Goal: Task Accomplishment & Management: Manage account settings

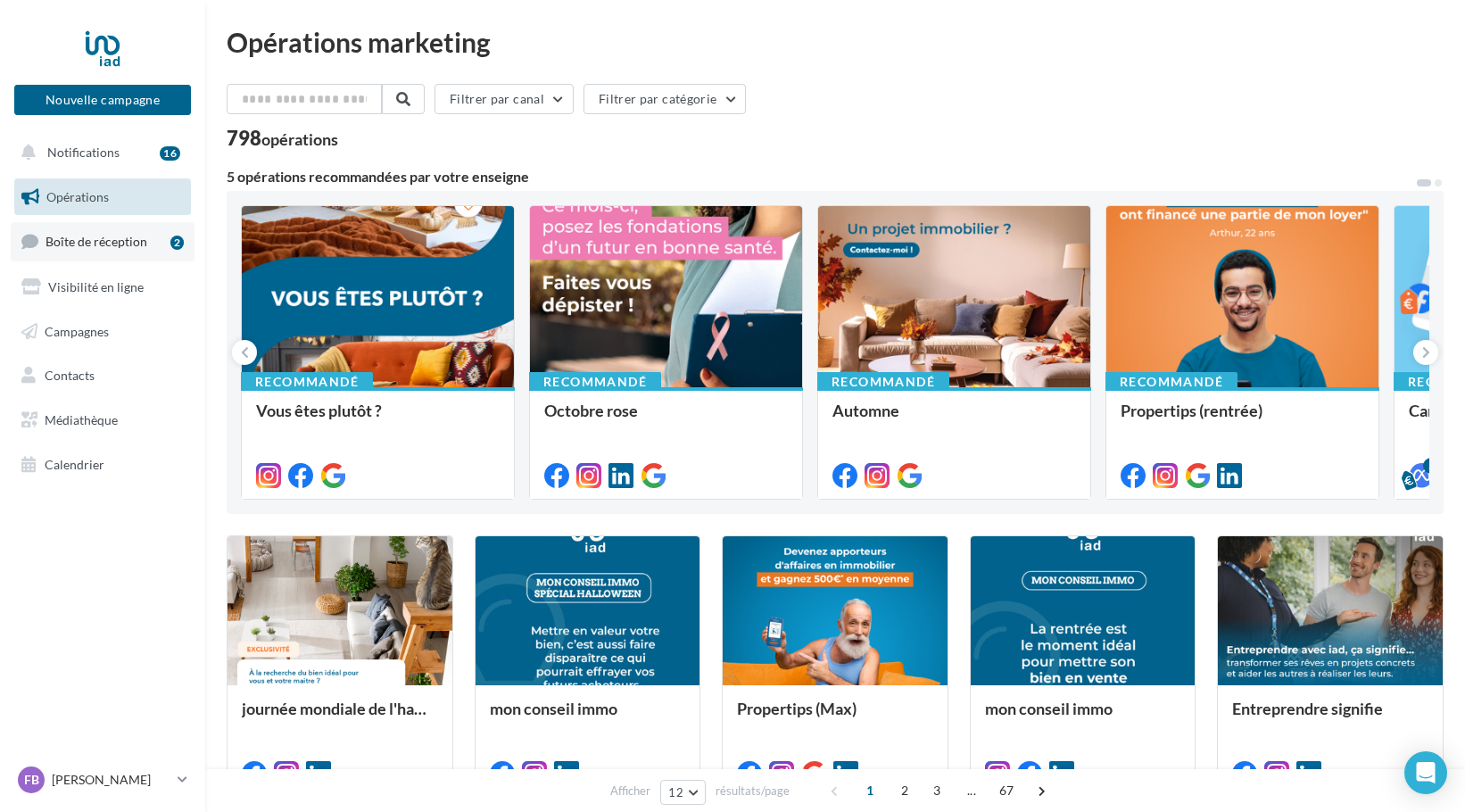
click at [118, 242] on span "Boîte de réception" at bounding box center [96, 242] width 101 height 15
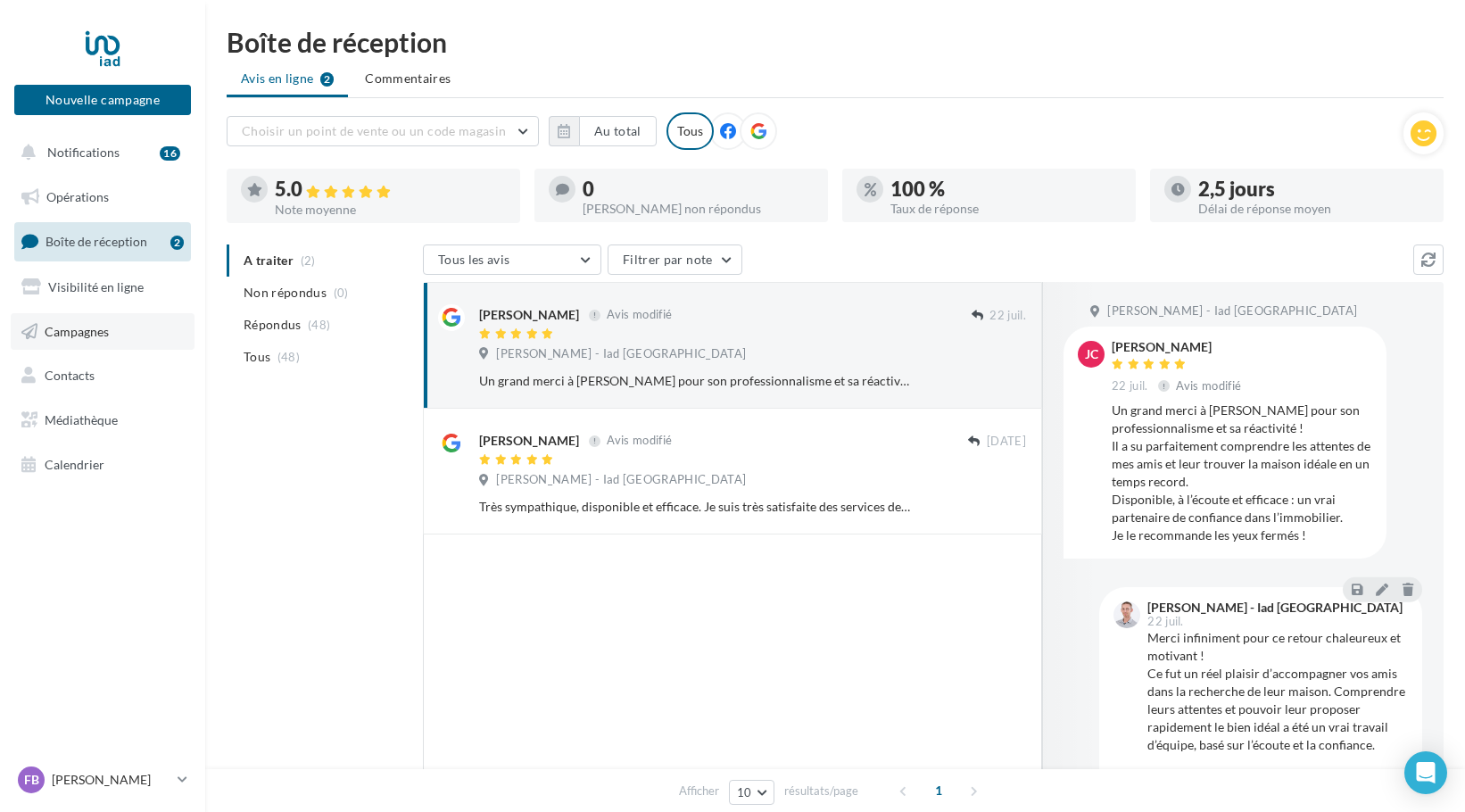
click at [59, 333] on span "Campagnes" at bounding box center [76, 331] width 64 height 15
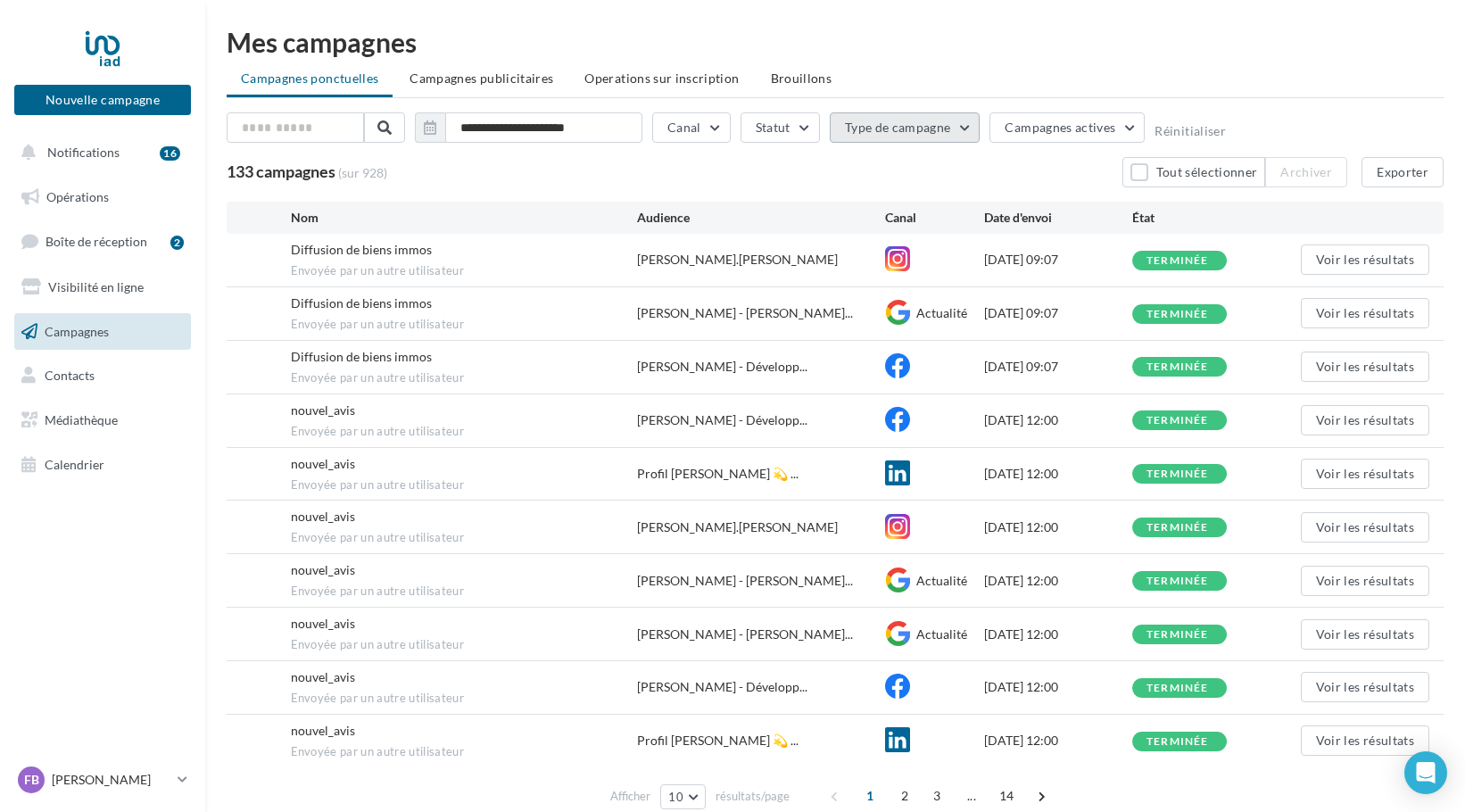
click at [959, 124] on button "Type de campagne" at bounding box center [905, 127] width 151 height 31
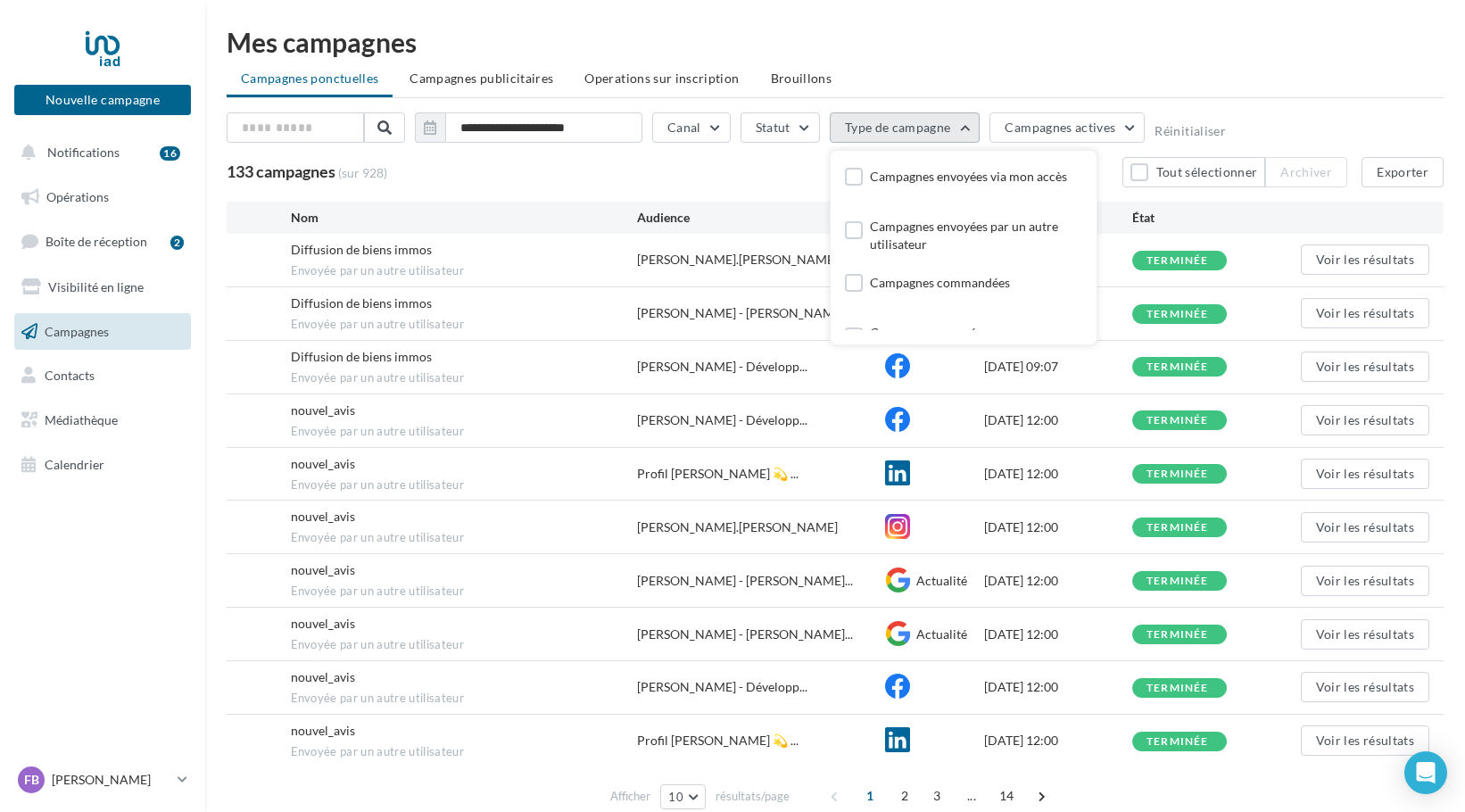
click at [959, 124] on button "Type de campagne" at bounding box center [905, 127] width 151 height 31
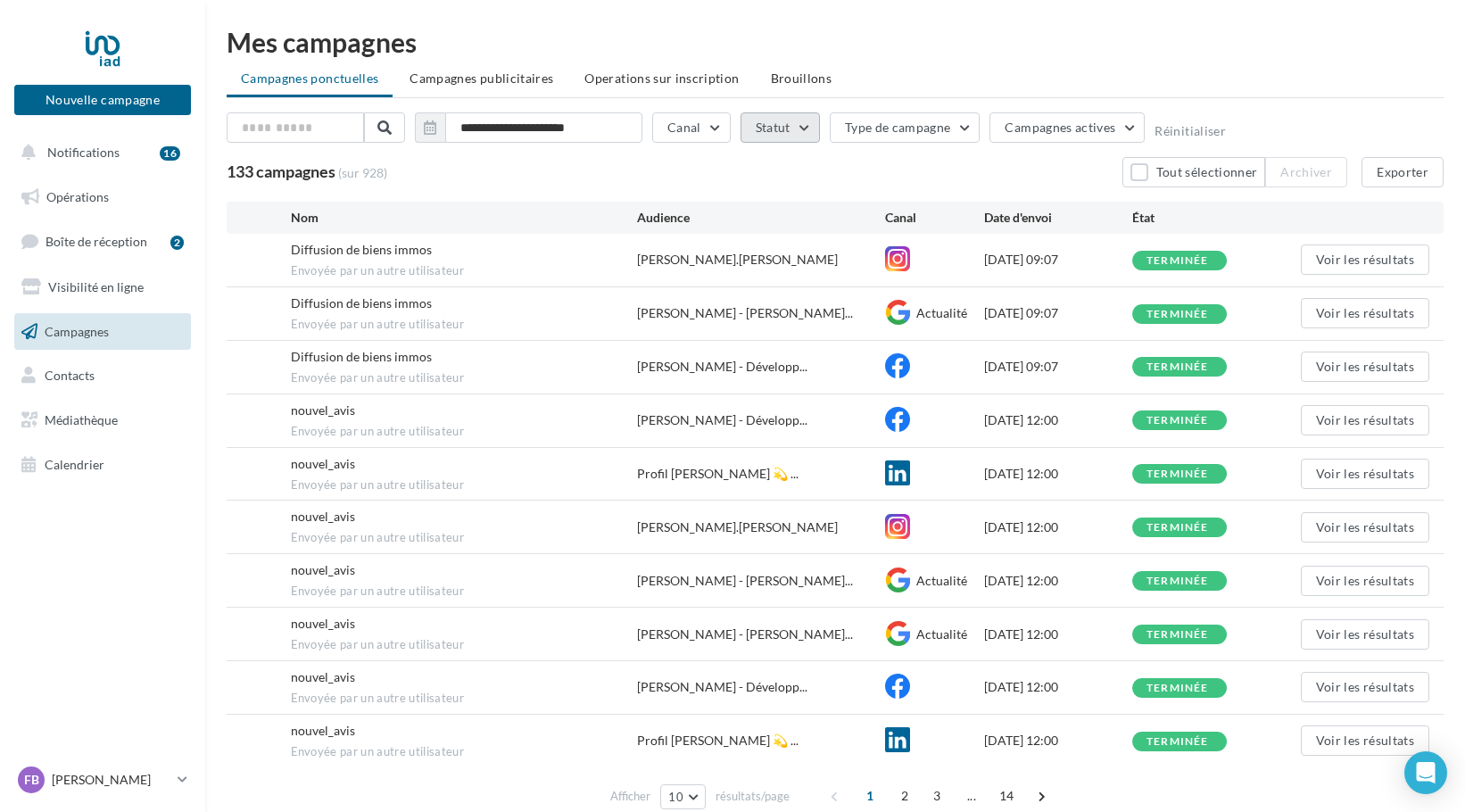
click at [796, 129] on button "Statut" at bounding box center [780, 127] width 79 height 31
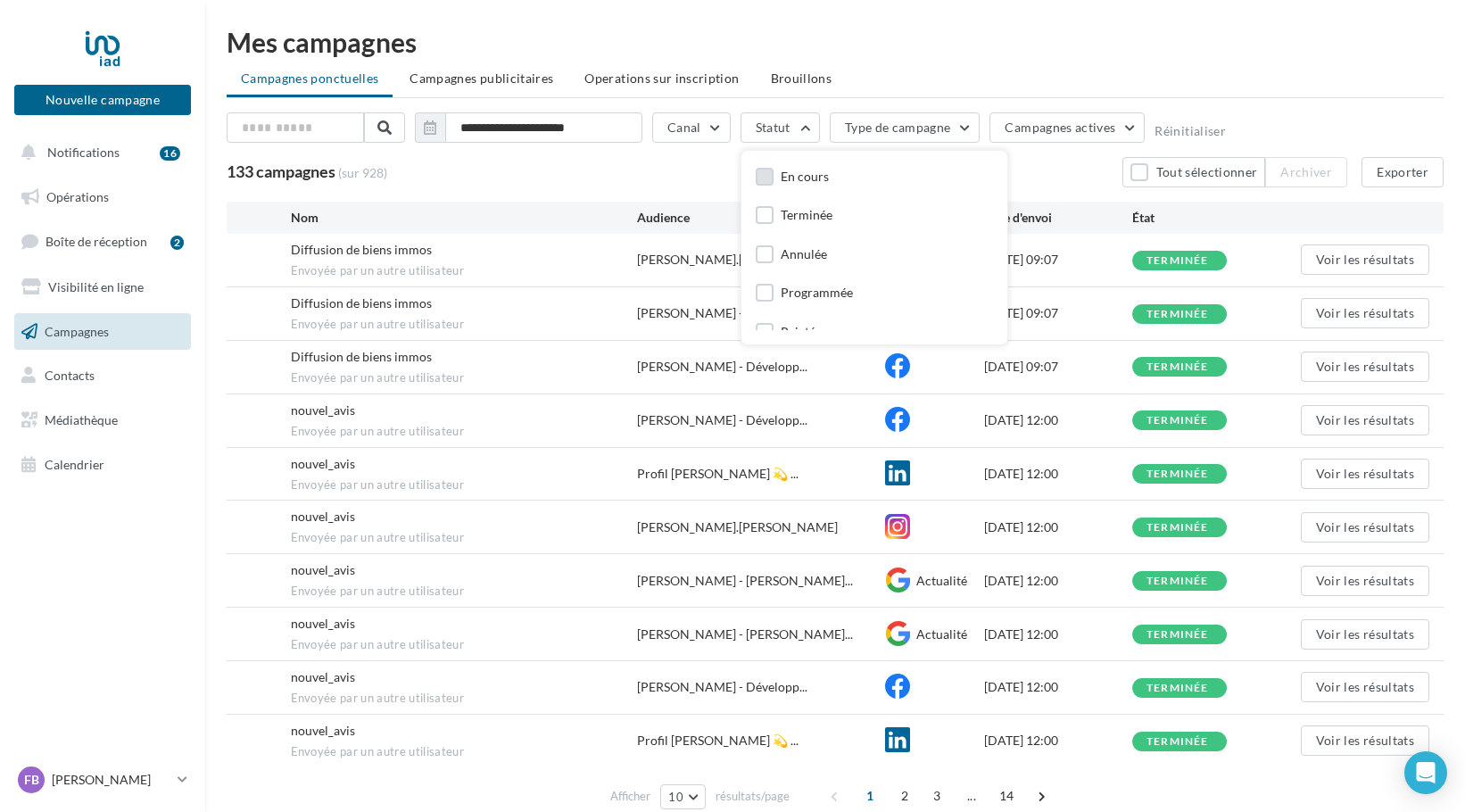
click at [761, 175] on label at bounding box center [764, 176] width 18 height 18
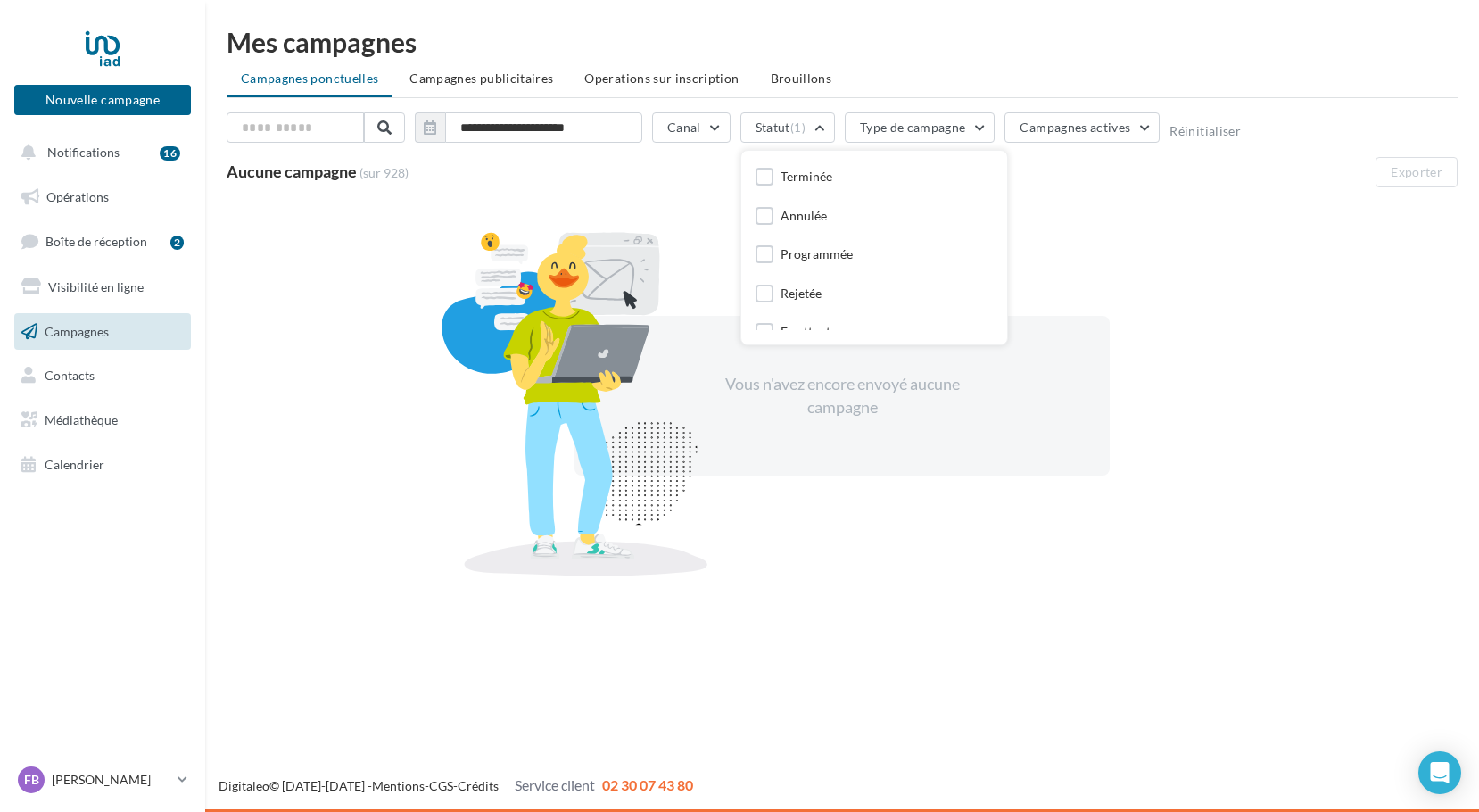
scroll to position [40, 0]
click at [766, 251] on label at bounding box center [764, 252] width 18 height 18
click at [766, 311] on label at bounding box center [764, 319] width 18 height 18
click at [766, 313] on icon at bounding box center [764, 319] width 12 height 12
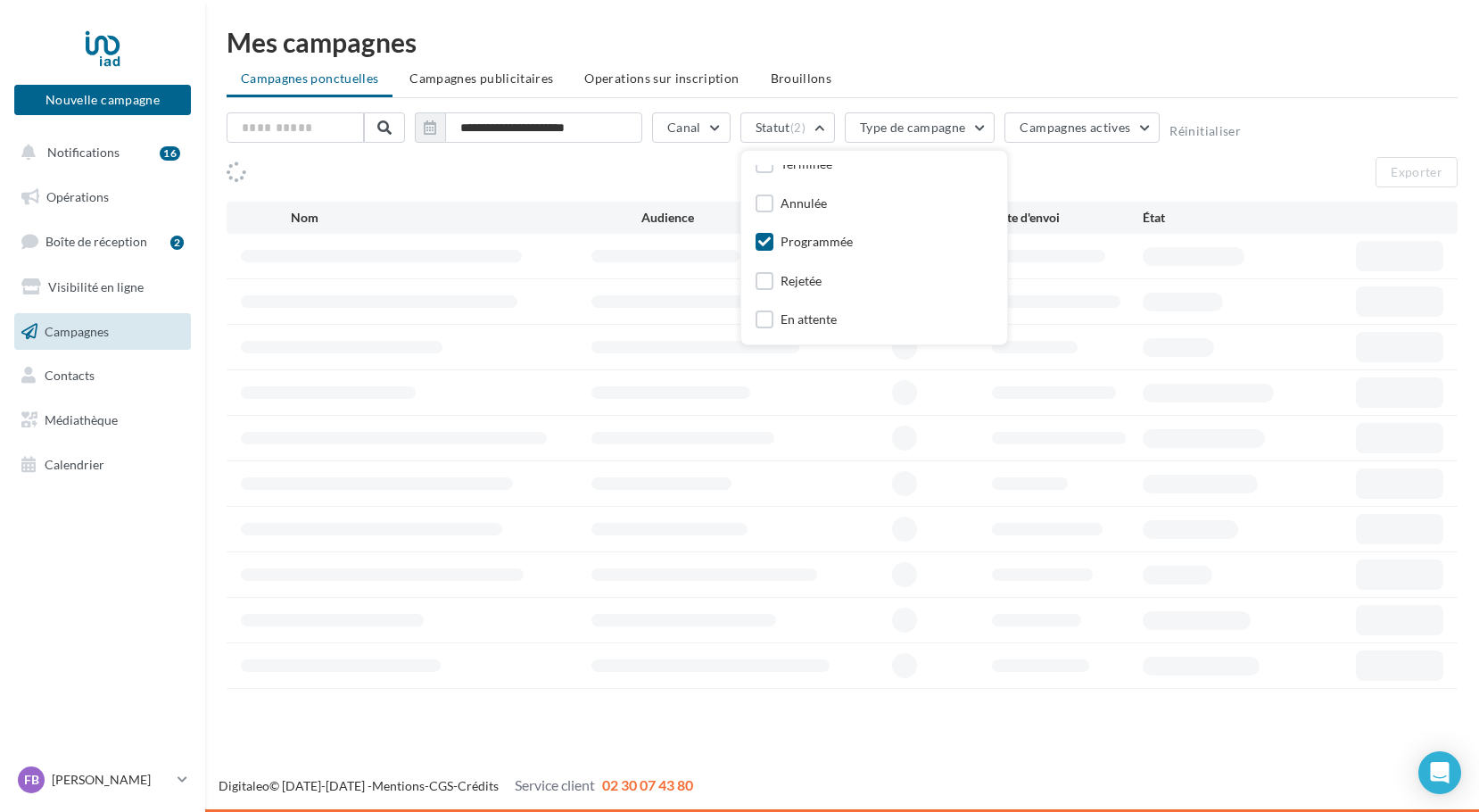
click at [761, 237] on icon at bounding box center [764, 241] width 12 height 12
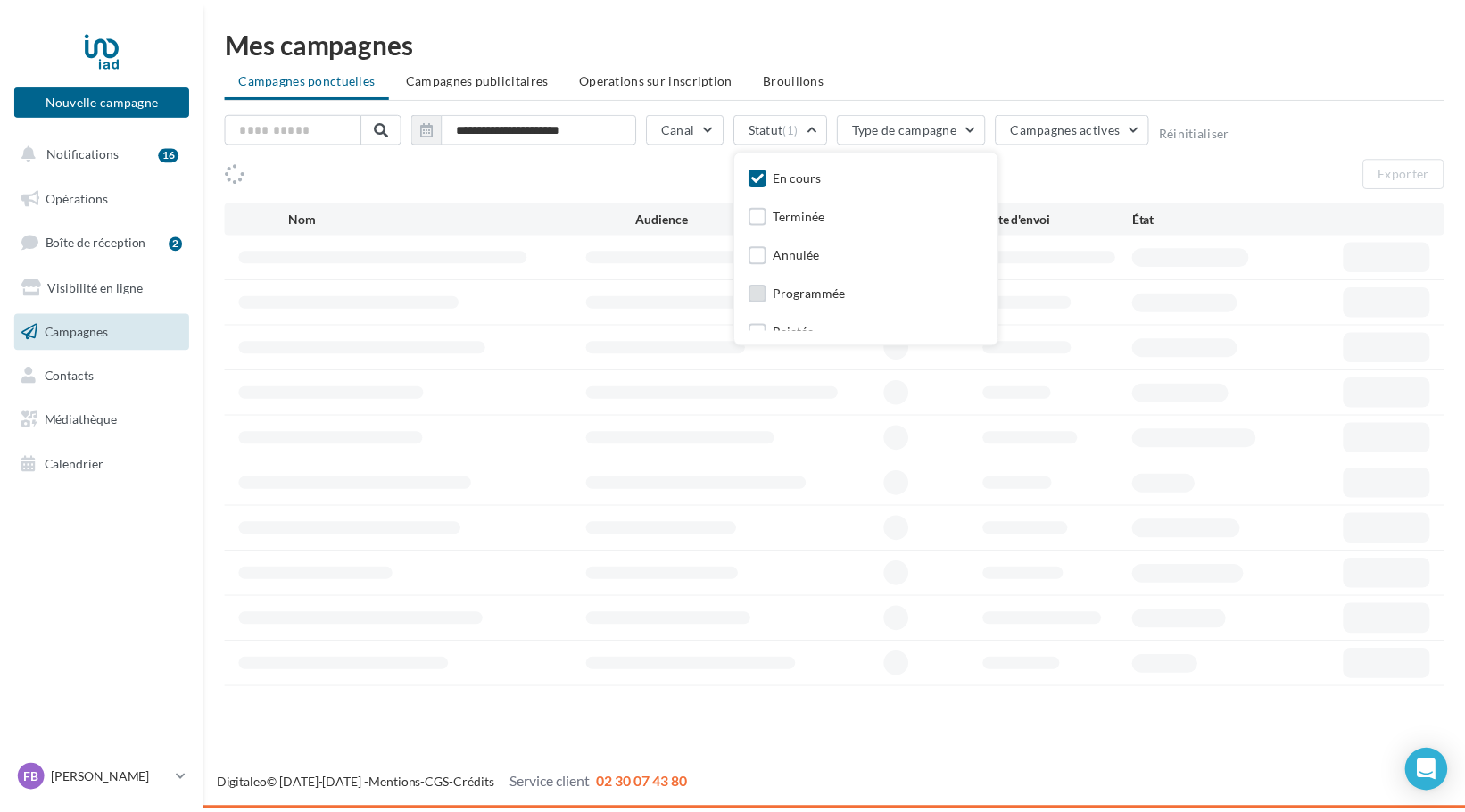
scroll to position [0, 0]
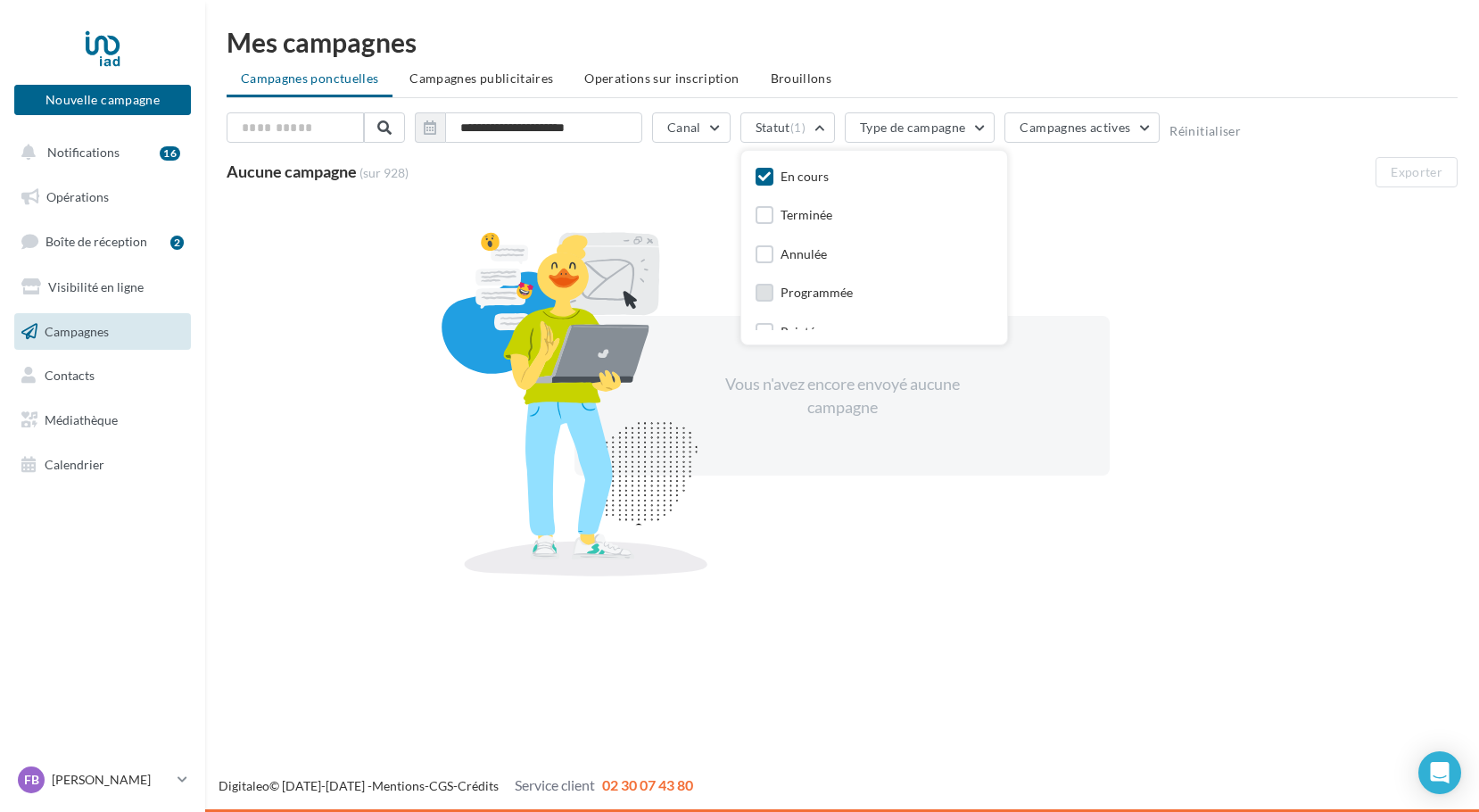
click at [762, 178] on icon at bounding box center [764, 176] width 12 height 12
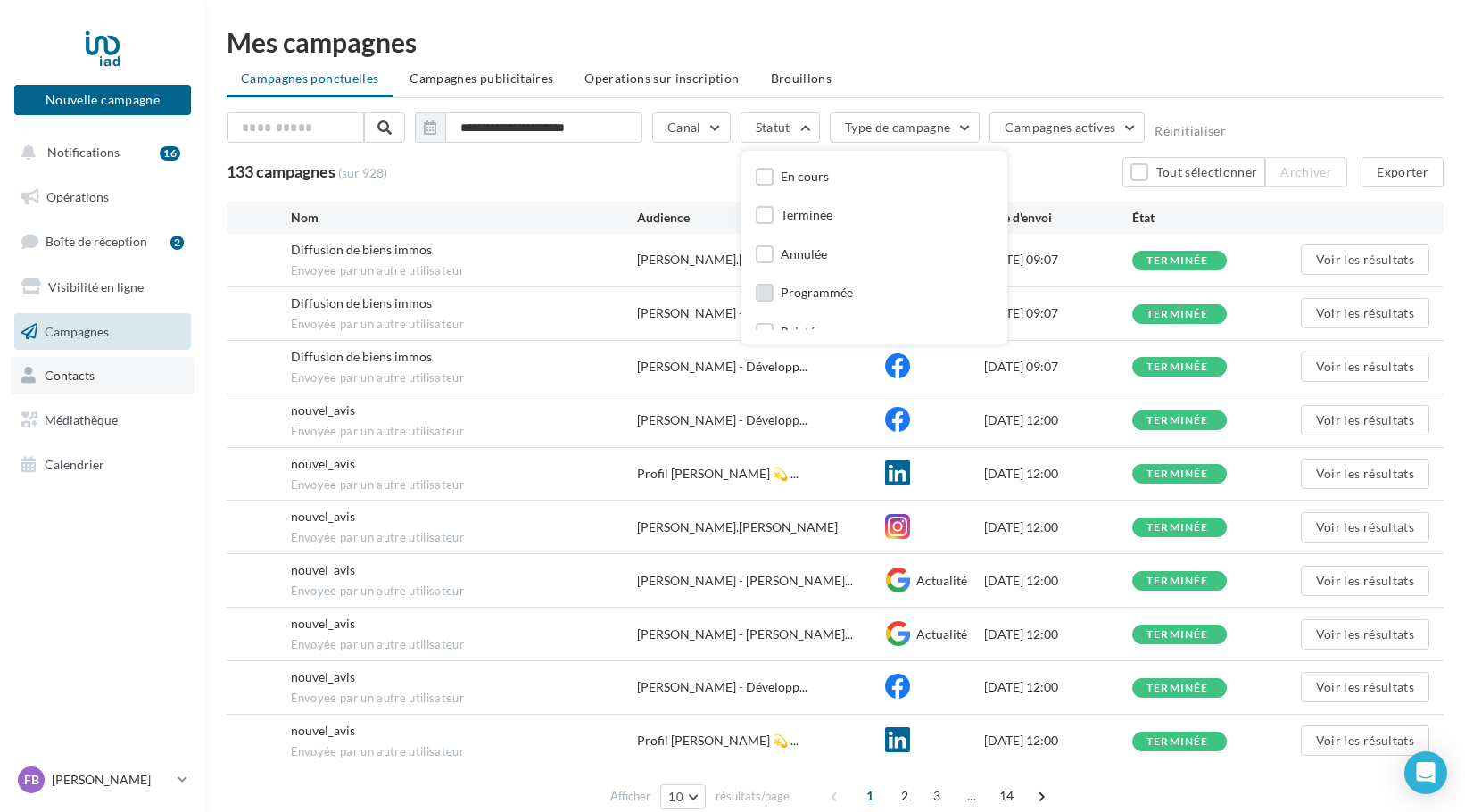
click at [86, 380] on link "Contacts" at bounding box center [103, 375] width 184 height 37
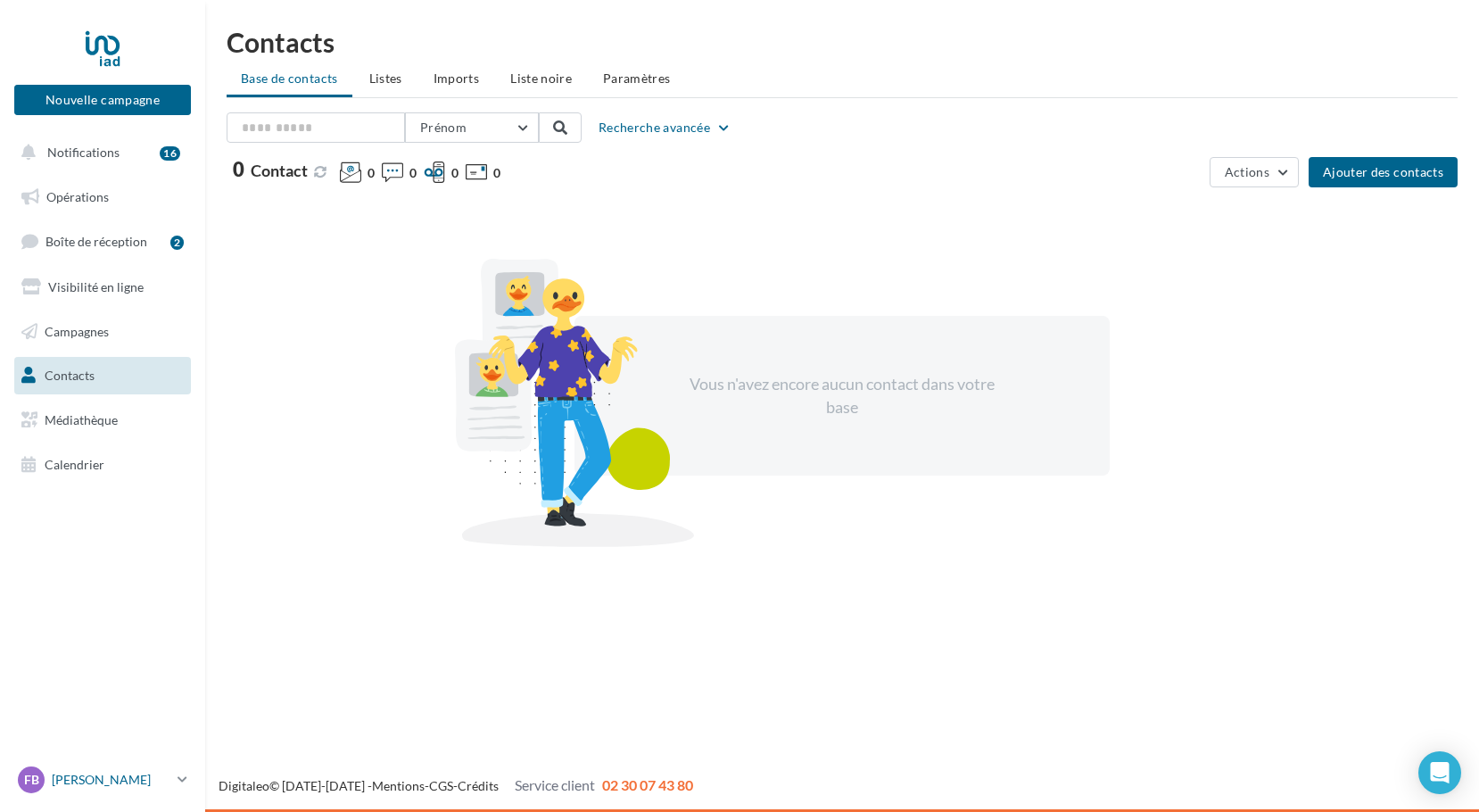
click at [184, 777] on icon at bounding box center [182, 779] width 10 height 15
click at [136, 570] on link "Gérer mon compte" at bounding box center [148, 568] width 266 height 40
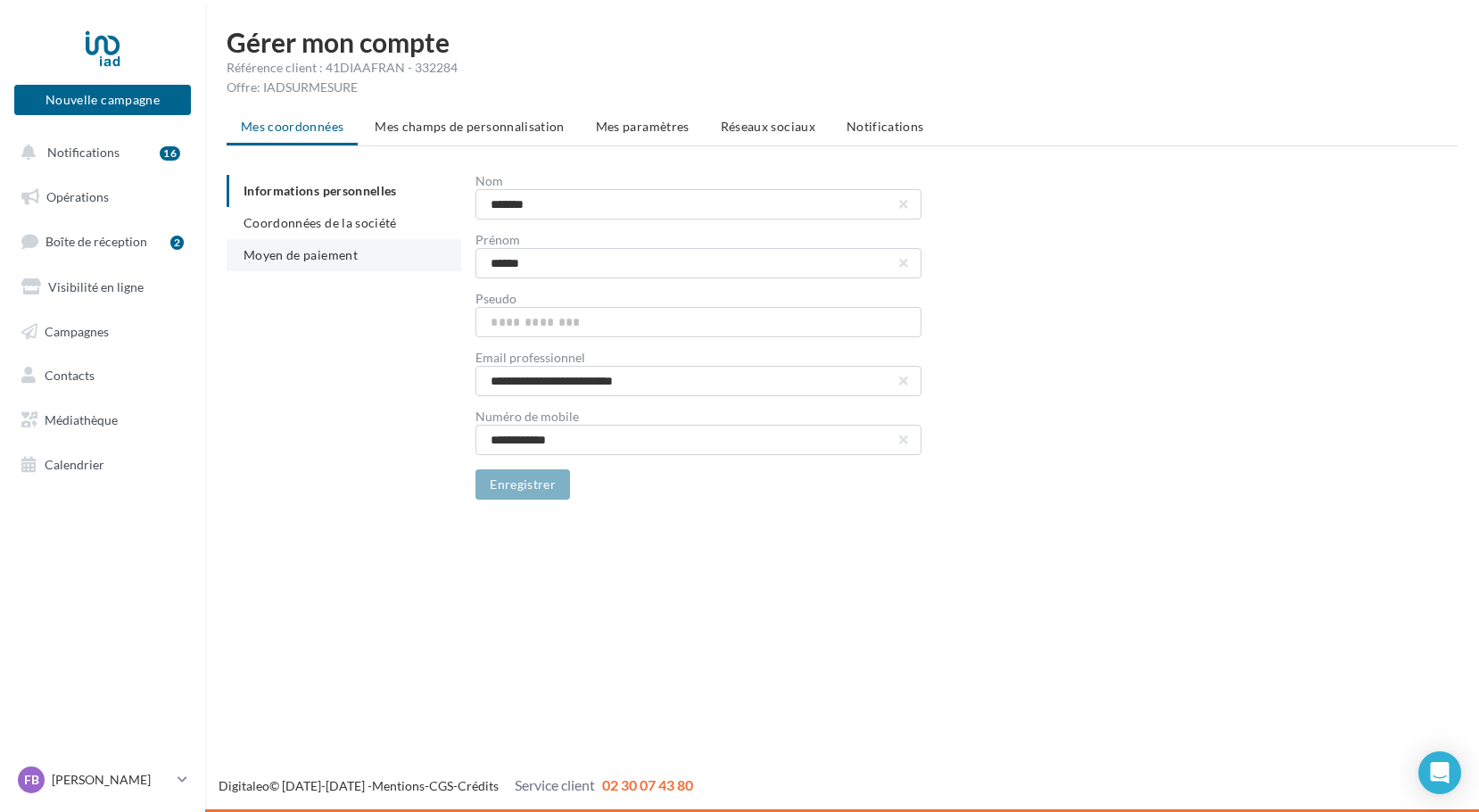
click at [337, 252] on span "Moyen de paiement" at bounding box center [300, 255] width 114 height 15
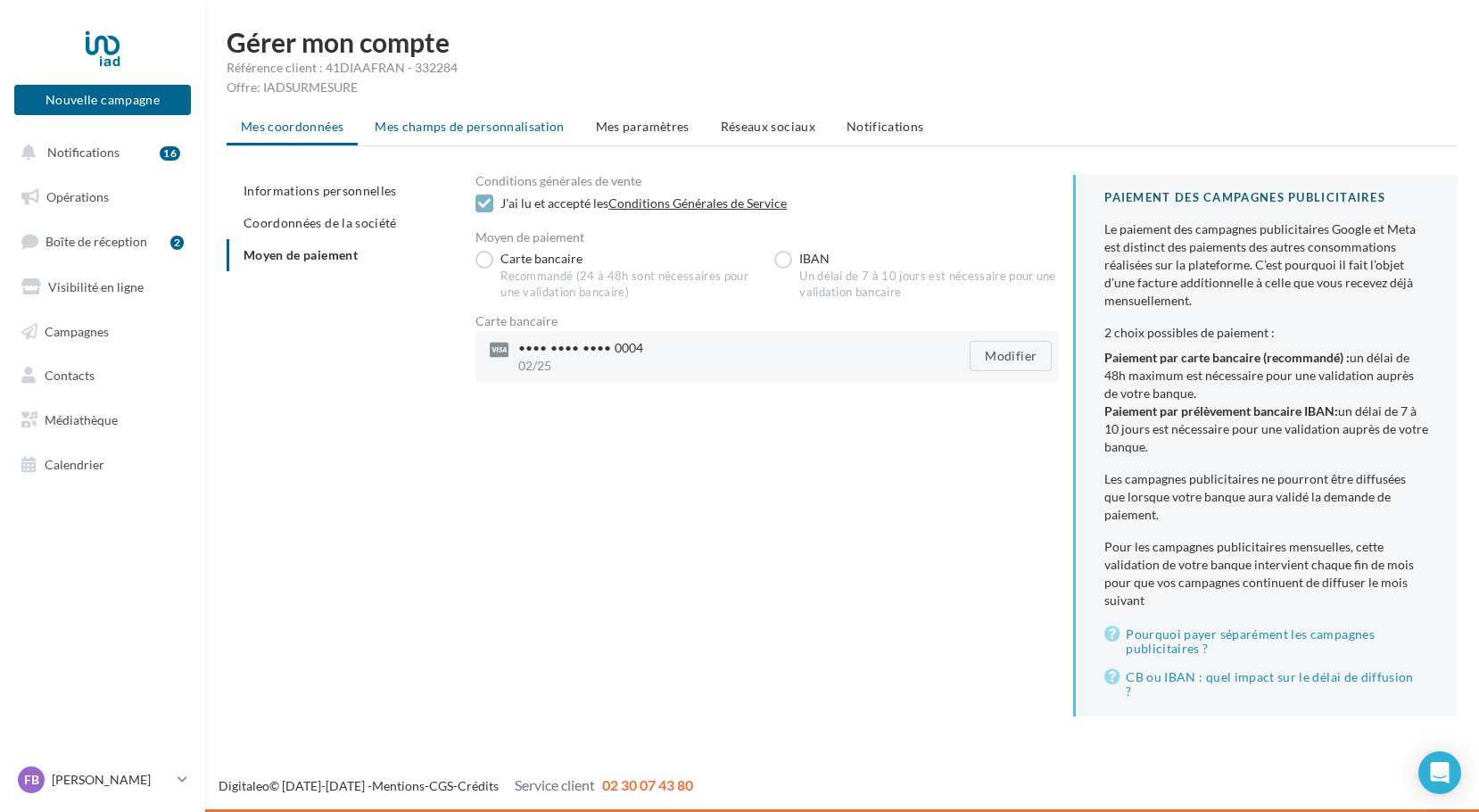
click at [500, 133] on span "Mes champs de personnalisation" at bounding box center [469, 126] width 190 height 15
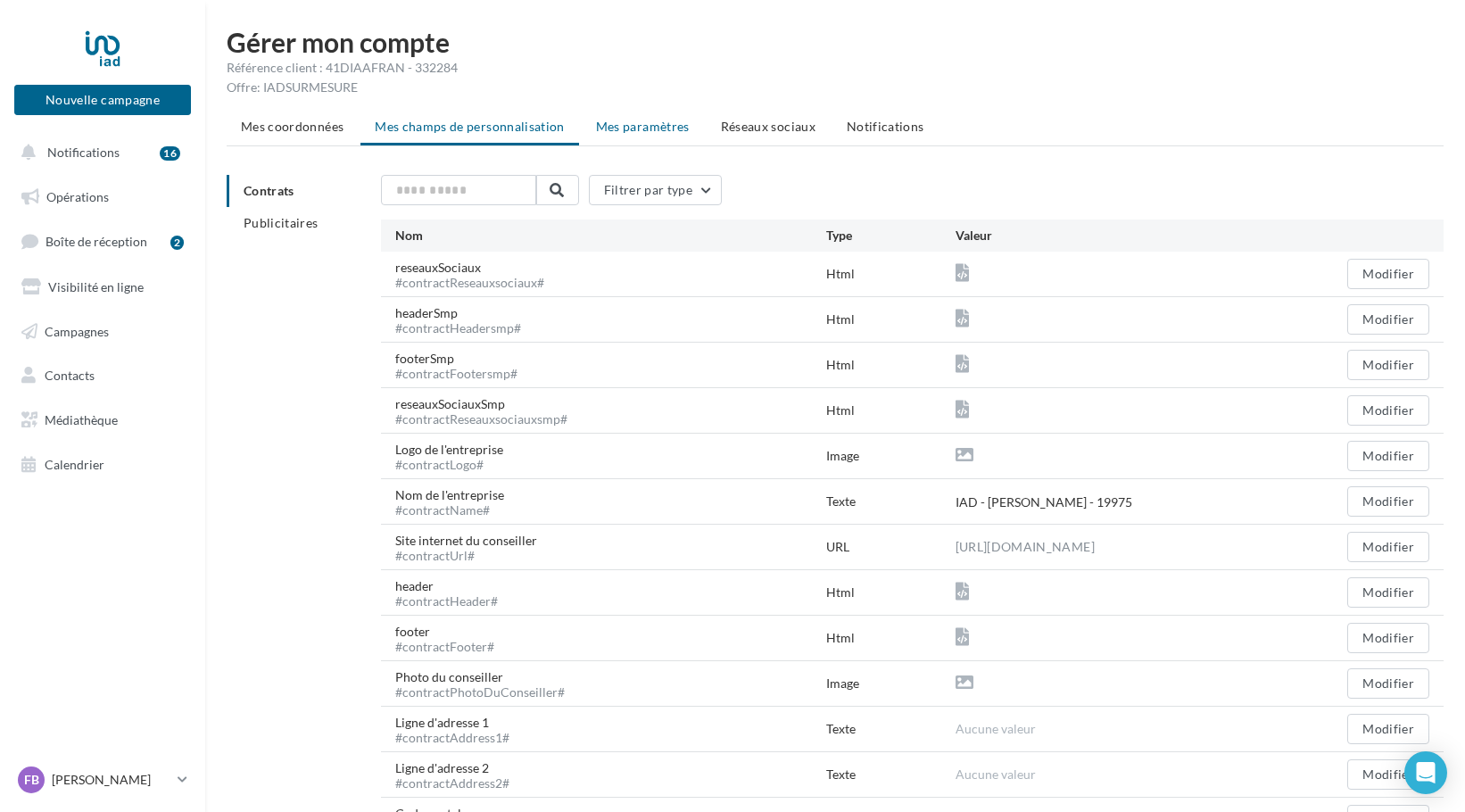
click at [653, 124] on span "Mes paramètres" at bounding box center [642, 126] width 94 height 15
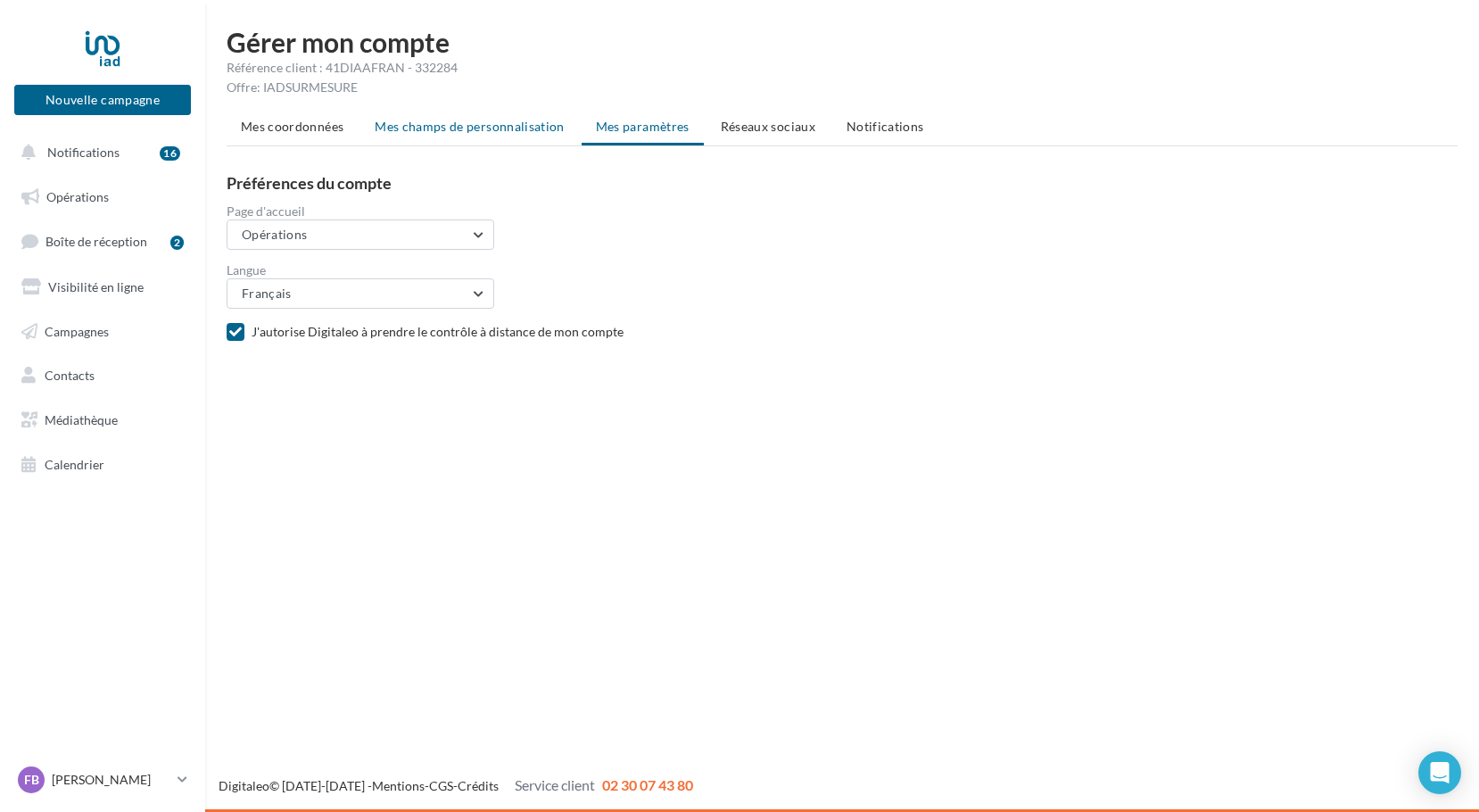
click at [506, 125] on span "Mes champs de personnalisation" at bounding box center [469, 126] width 190 height 15
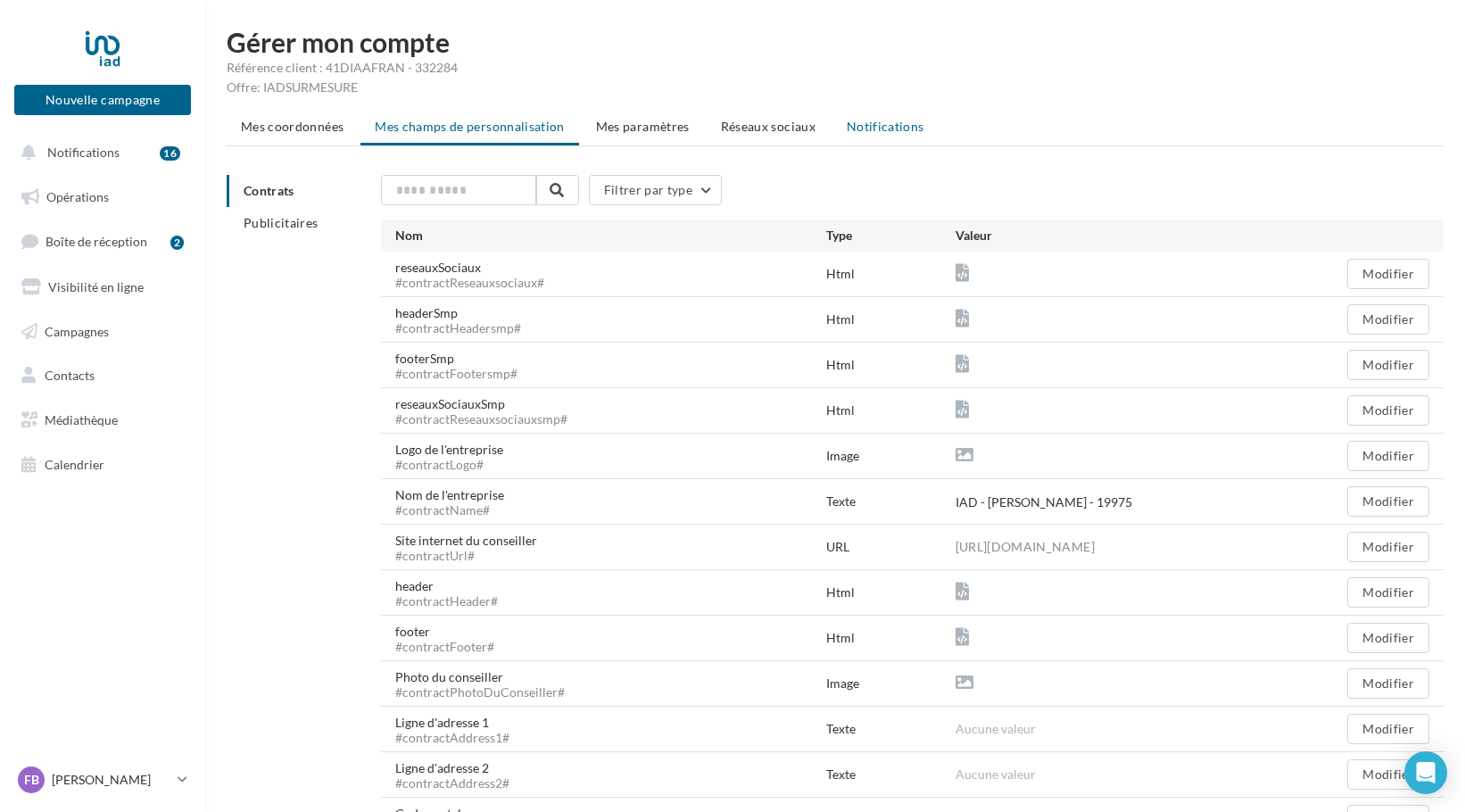
click at [881, 127] on span "Notifications" at bounding box center [886, 126] width 78 height 15
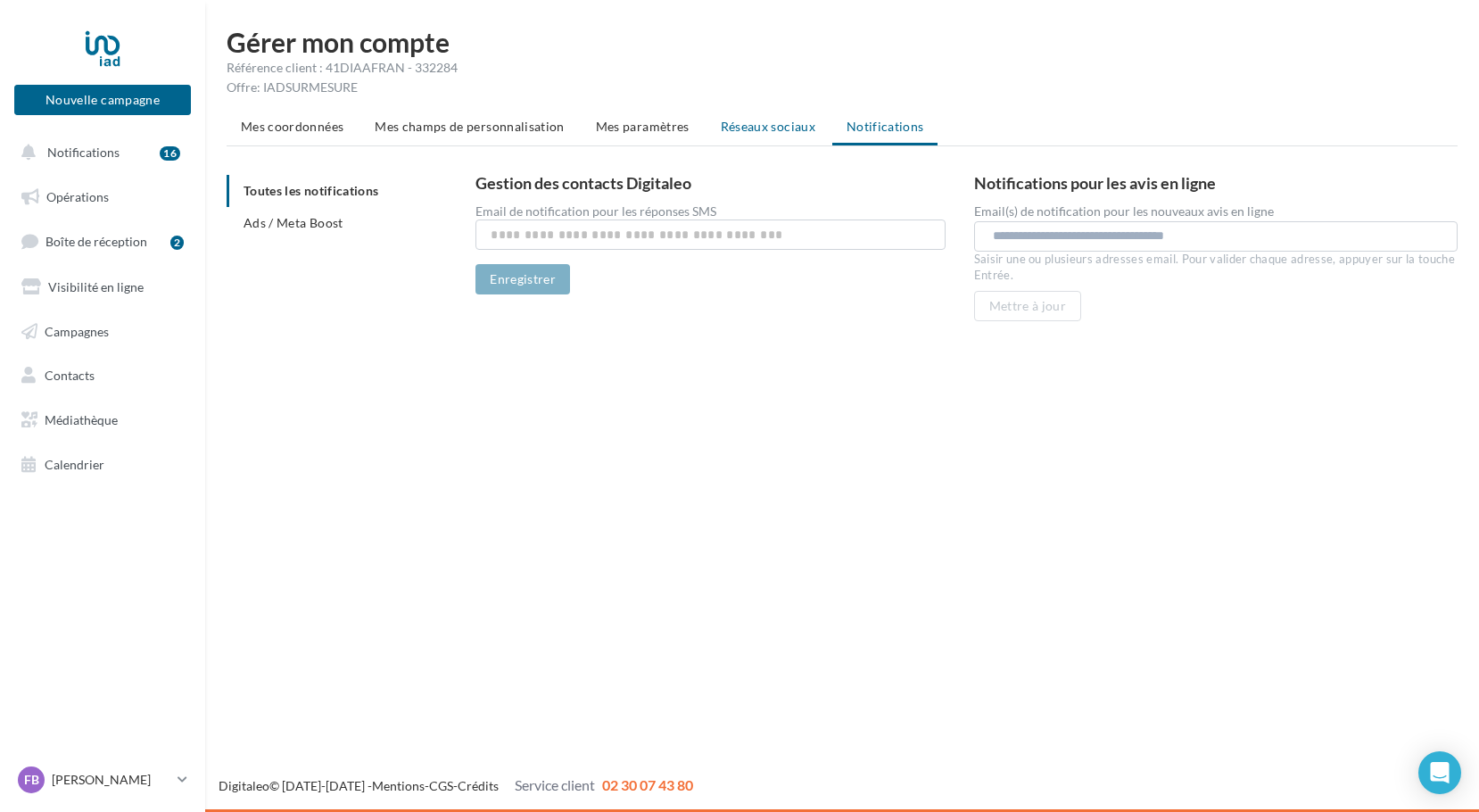
click at [752, 124] on span "Réseaux sociaux" at bounding box center [768, 126] width 95 height 15
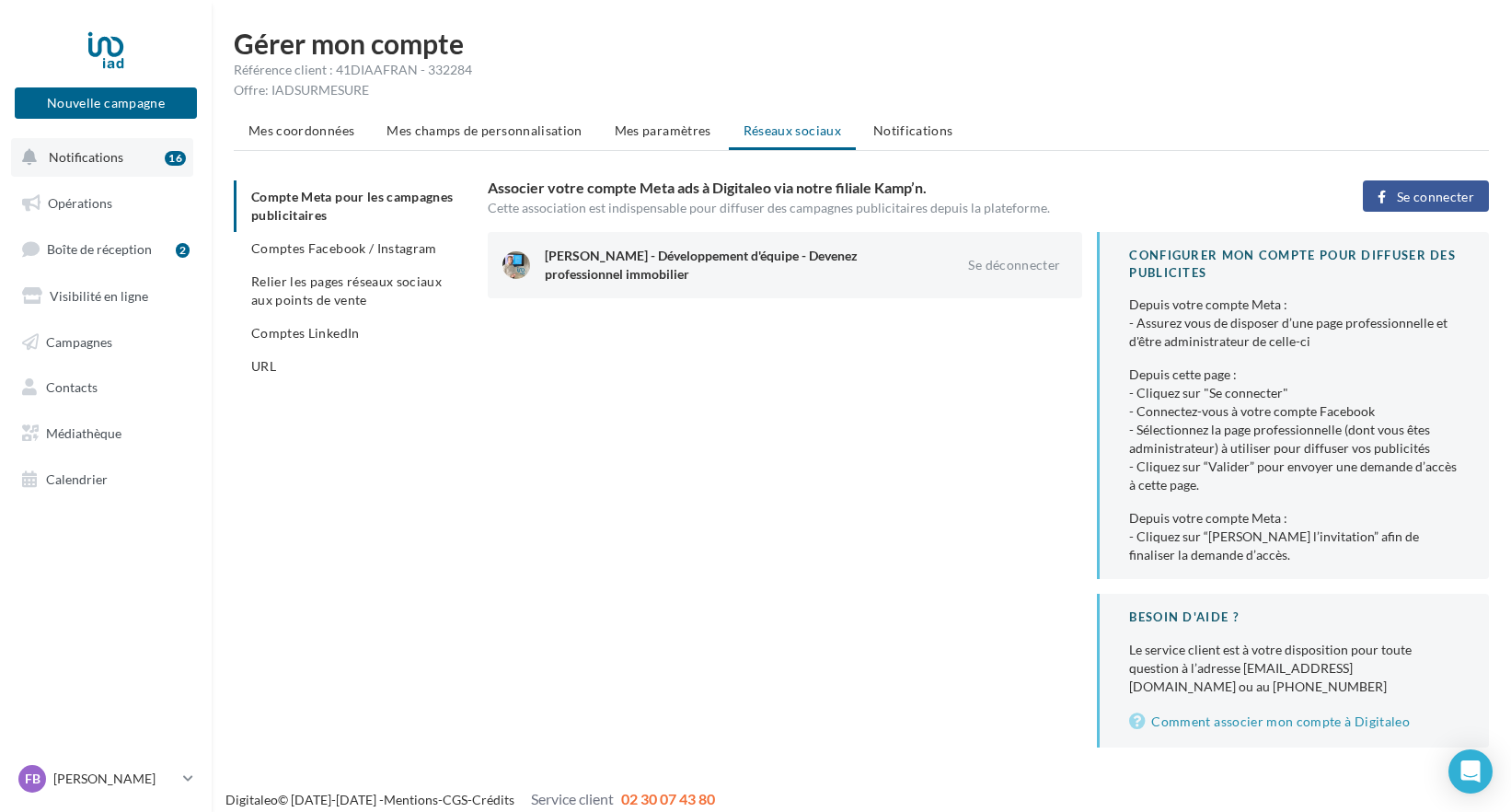
click at [82, 161] on span "Notifications" at bounding box center [86, 157] width 75 height 15
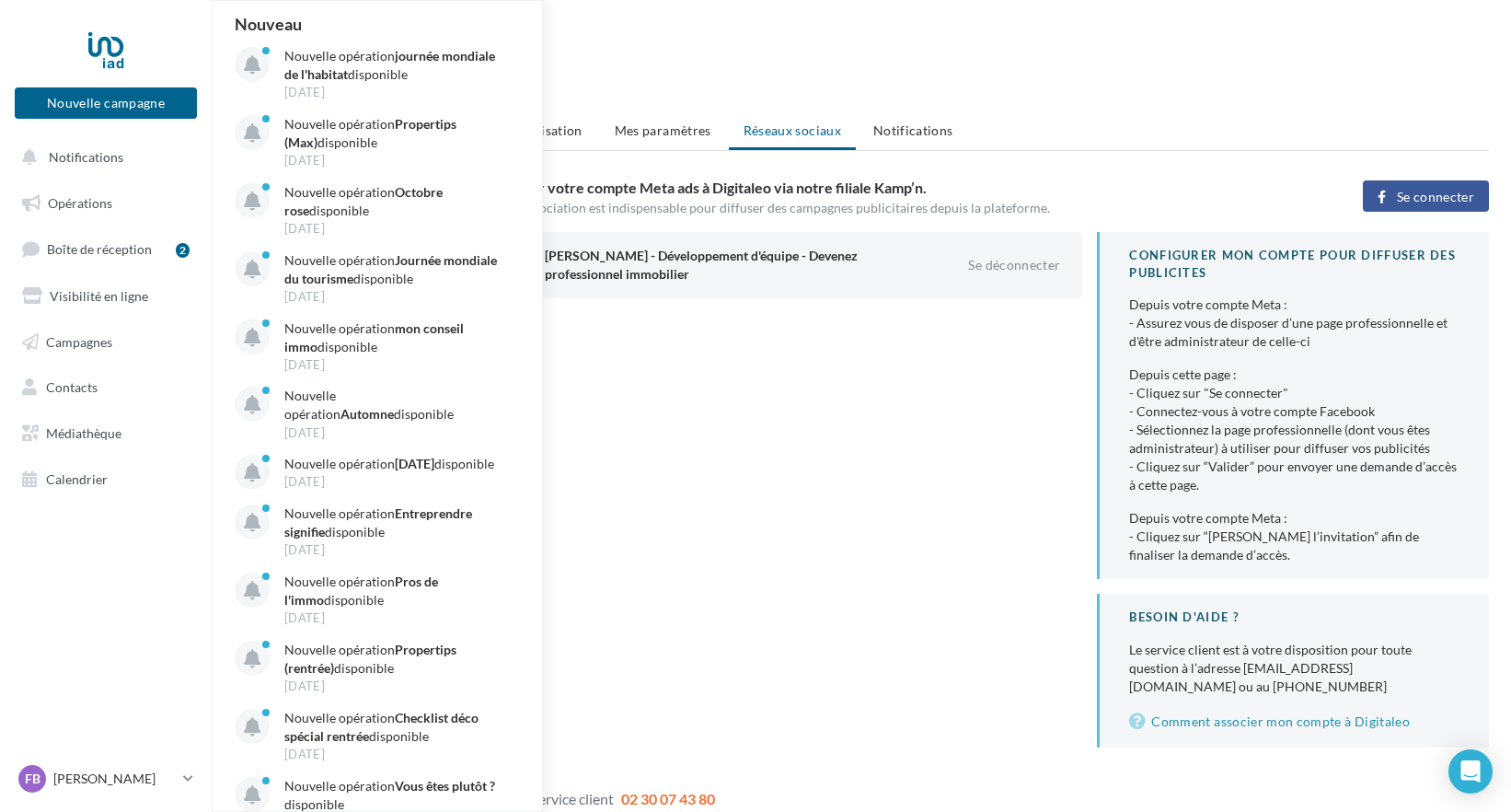
click at [762, 473] on div "[PERSON_NAME] - Développement d'équipe - Devenez professionnel immobilier Se dé…" at bounding box center [996, 490] width 1016 height 516
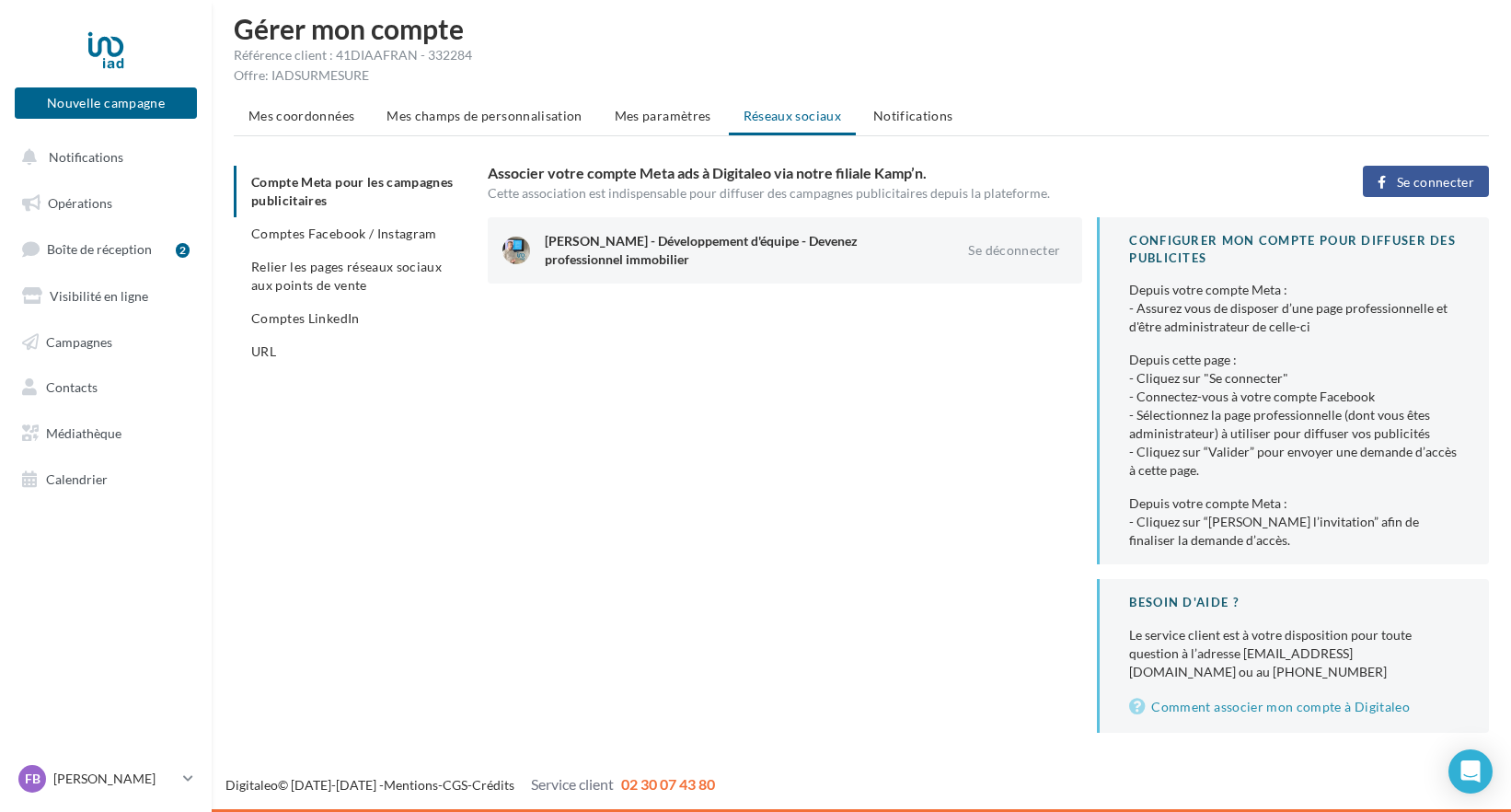
scroll to position [12, 0]
